Goal: Task Accomplishment & Management: Complete application form

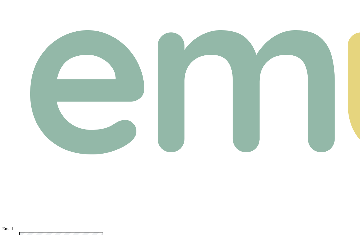
click at [62, 226] on input "Email" at bounding box center [38, 229] width 50 height 6
type input "m@emumoney.com.au"
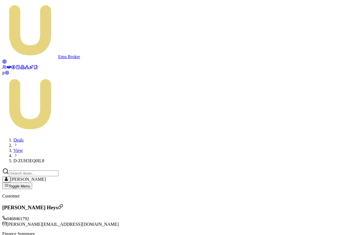
click at [7, 59] on icon at bounding box center [4, 61] width 4 height 4
click at [9, 65] on icon at bounding box center [9, 67] width 4 height 4
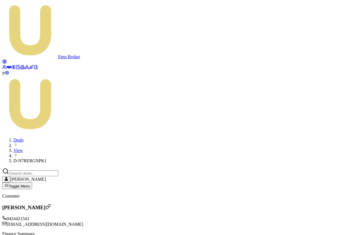
click at [10, 65] on icon at bounding box center [9, 67] width 4 height 4
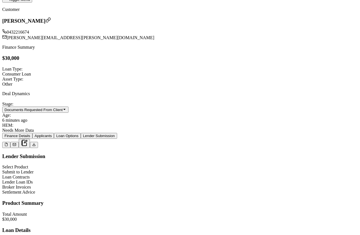
scroll to position [192, 0]
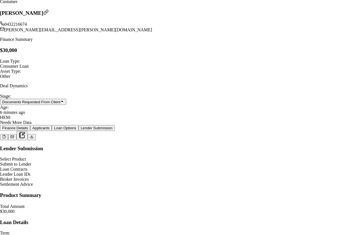
scroll to position [652, 0]
radio input "true"
drag, startPoint x: 75, startPoint y: 109, endPoint x: 209, endPoint y: 114, distance: 133.5
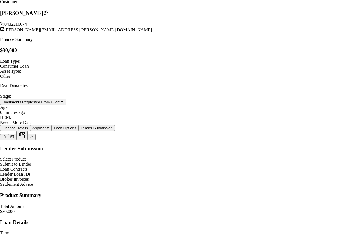
copy div "Changes to Circumstances Does the client anticipate any material change to thei…"
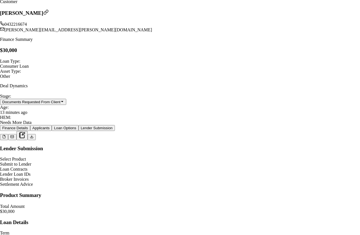
copy p "Does the client anticipate any material change to their financial situation ove…"
